Goal: Information Seeking & Learning: Learn about a topic

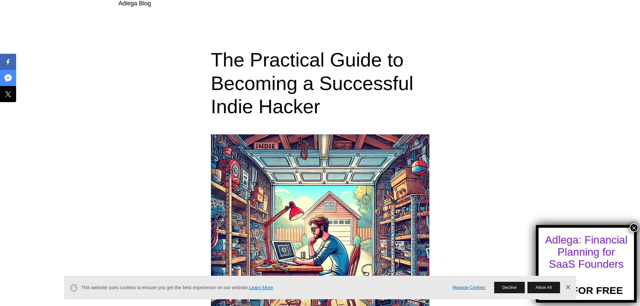
scroll to position [34, 0]
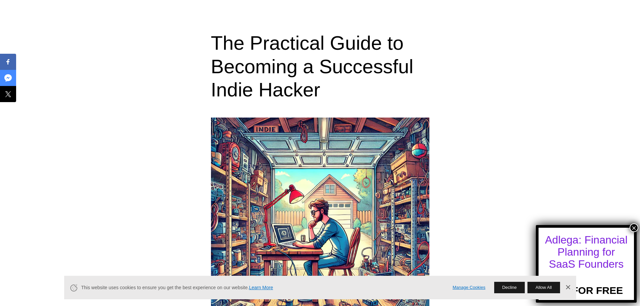
click at [634, 225] on button "×" at bounding box center [633, 227] width 9 height 9
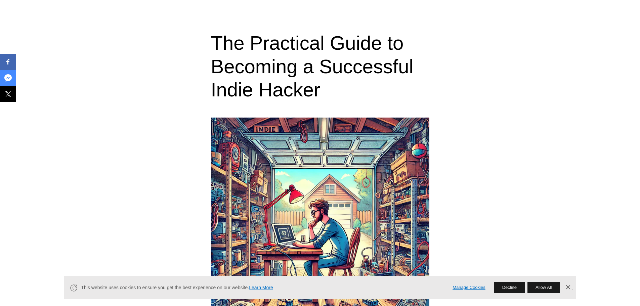
click at [502, 284] on button "Decline" at bounding box center [509, 287] width 31 height 11
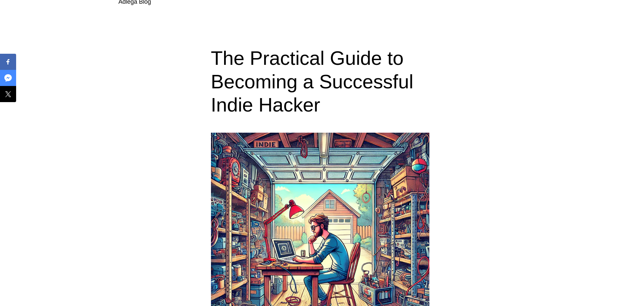
scroll to position [0, 0]
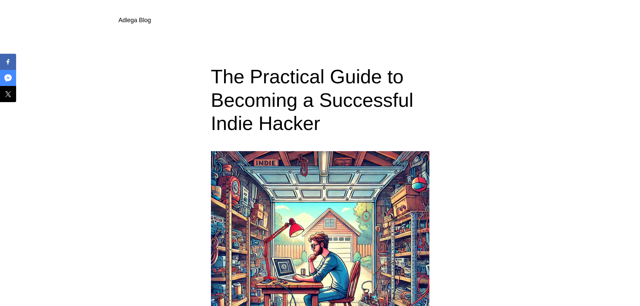
click at [141, 21] on link "Adlega Blog" at bounding box center [135, 20] width 33 height 7
drag, startPoint x: 135, startPoint y: 206, endPoint x: 133, endPoint y: 190, distance: 15.9
